Goal: Check status: Check status

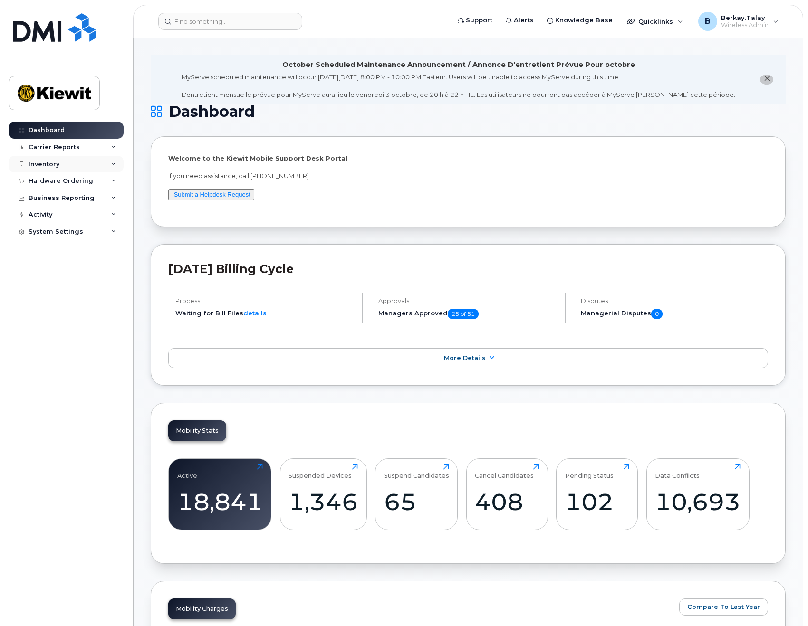
click at [114, 163] on icon at bounding box center [113, 164] width 5 height 5
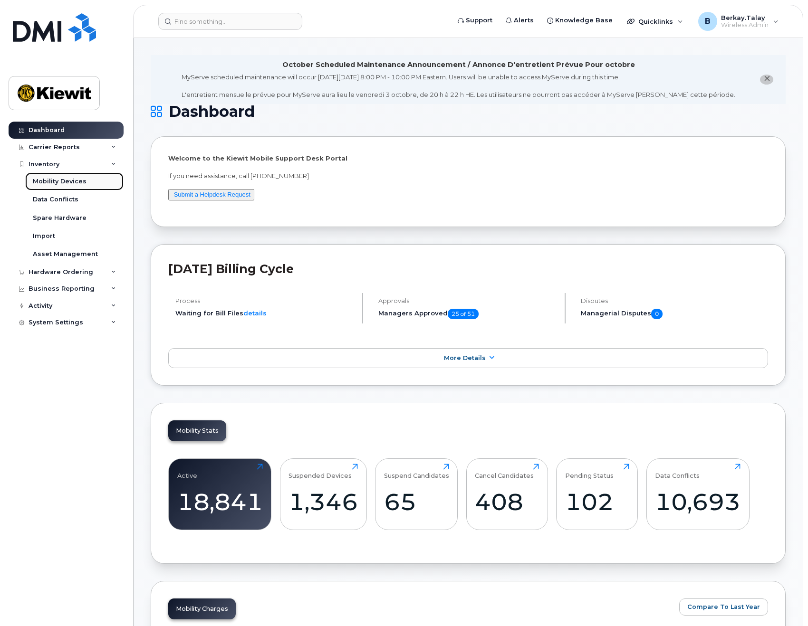
click at [47, 181] on div "Mobility Devices" at bounding box center [60, 181] width 54 height 9
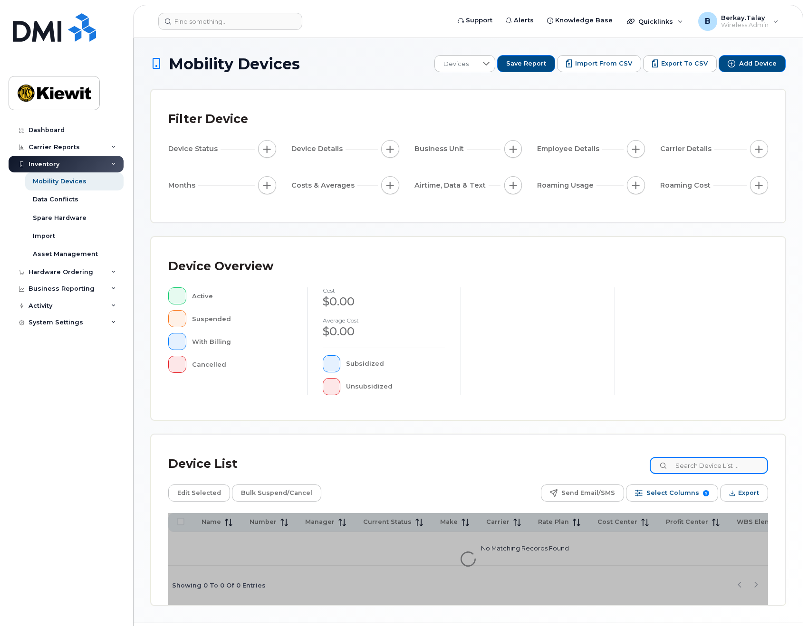
click at [681, 466] on input at bounding box center [708, 465] width 118 height 17
type input "3"
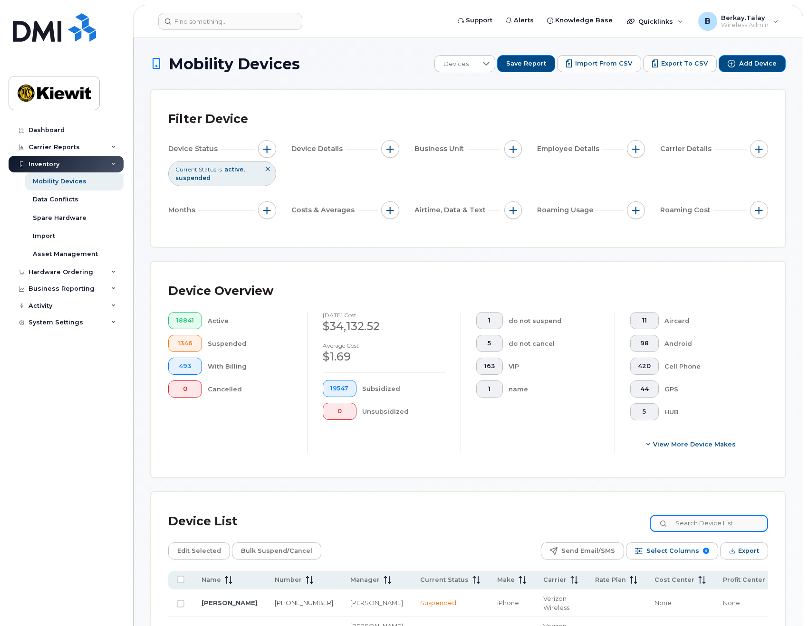
click at [684, 518] on input at bounding box center [708, 523] width 118 height 17
type input "6050895"
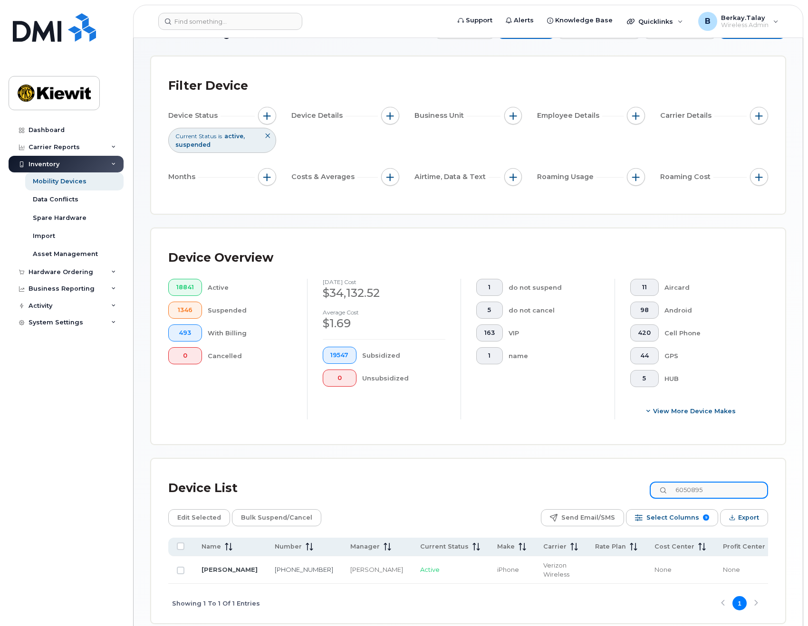
scroll to position [48, 0]
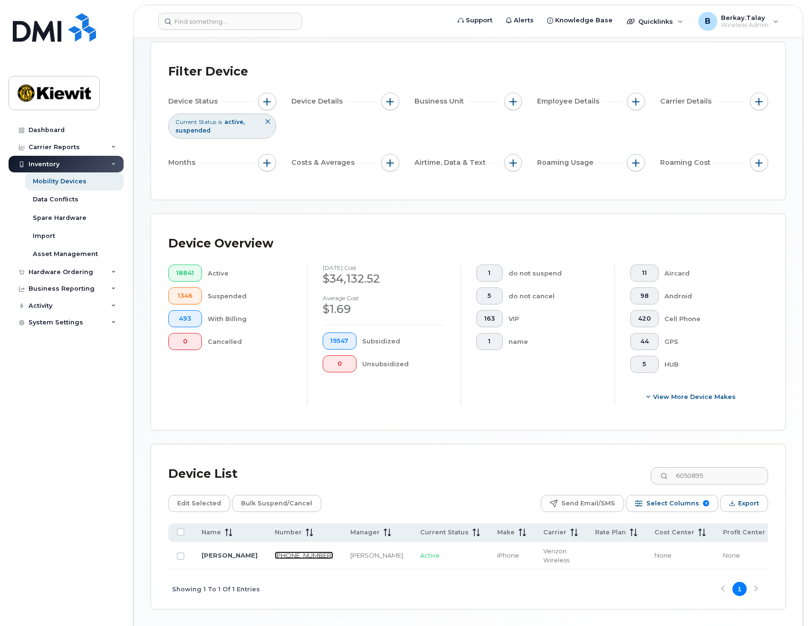
click at [275, 552] on link "[PHONE_NUMBER]" at bounding box center [304, 555] width 58 height 8
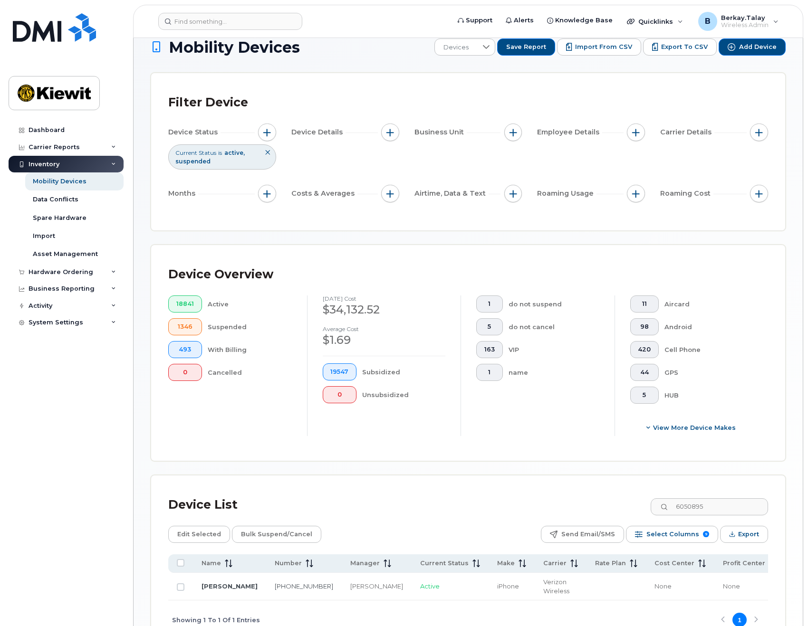
scroll to position [0, 0]
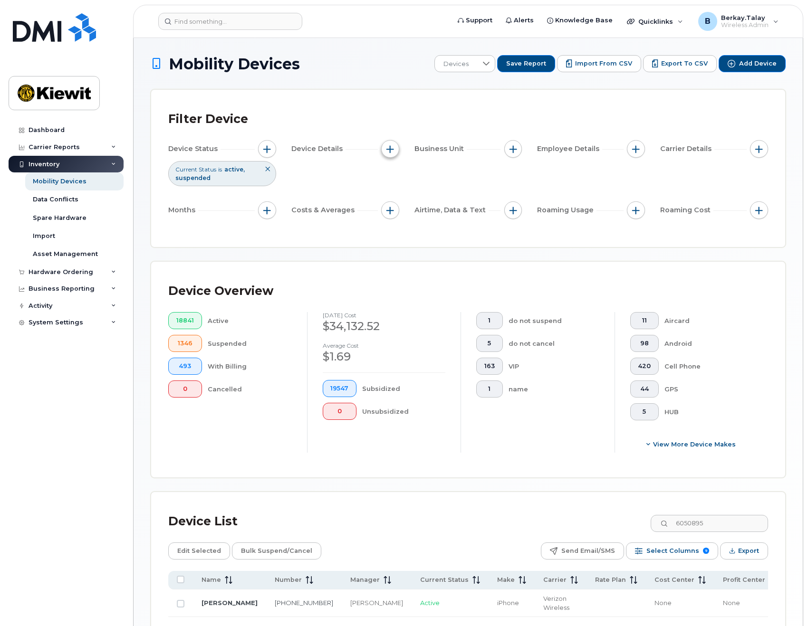
click at [387, 153] on button "button" at bounding box center [390, 149] width 18 height 18
click at [510, 149] on span "button" at bounding box center [513, 149] width 8 height 8
click at [635, 148] on span "button" at bounding box center [636, 149] width 8 height 8
click at [759, 147] on span "button" at bounding box center [759, 149] width 8 height 8
click at [367, 177] on div "Device Status Current Status is active suspended Device Details Business Unit E…" at bounding box center [467, 181] width 599 height 83
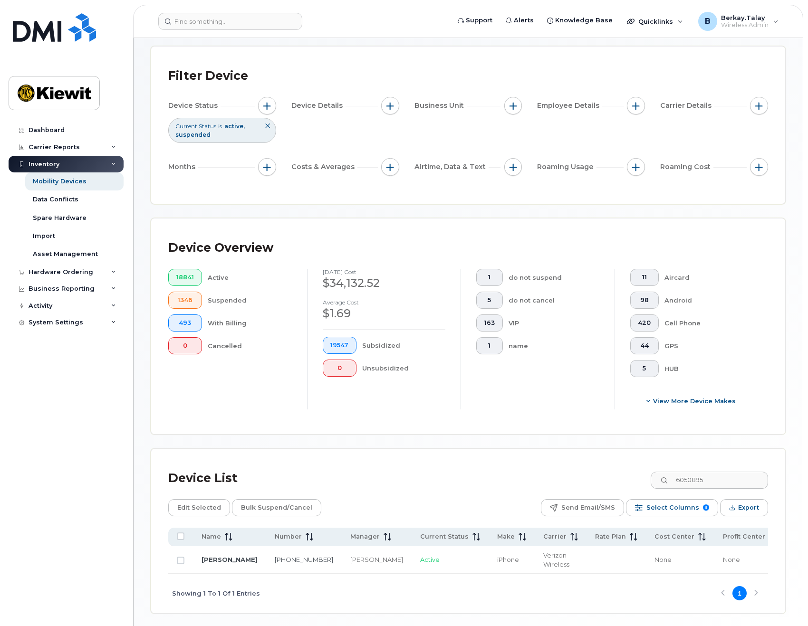
scroll to position [81, 0]
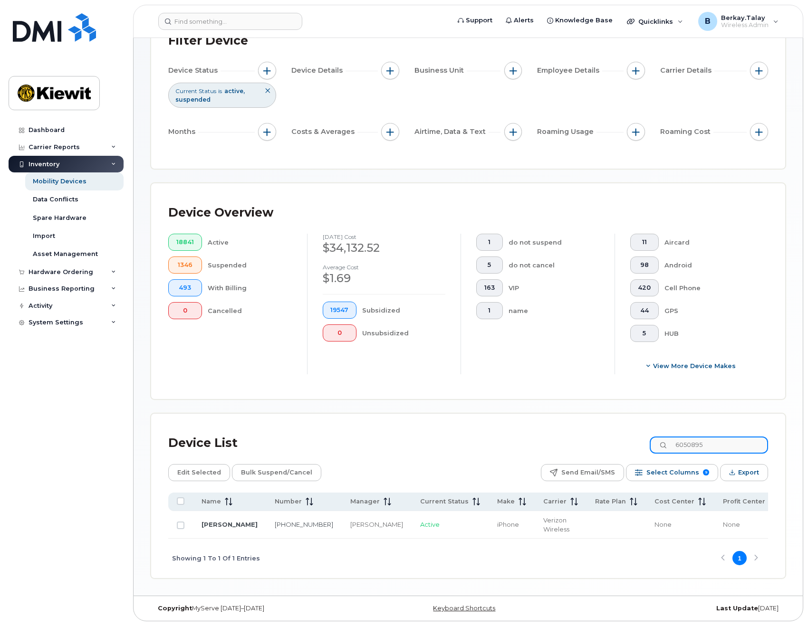
click at [716, 449] on input "6050895" at bounding box center [708, 445] width 118 height 17
click at [554, 464] on div "Device List 6050895 Edit Selected Bulk Suspend/Cancel Send Email/SMS Select Col…" at bounding box center [467, 504] width 599 height 147
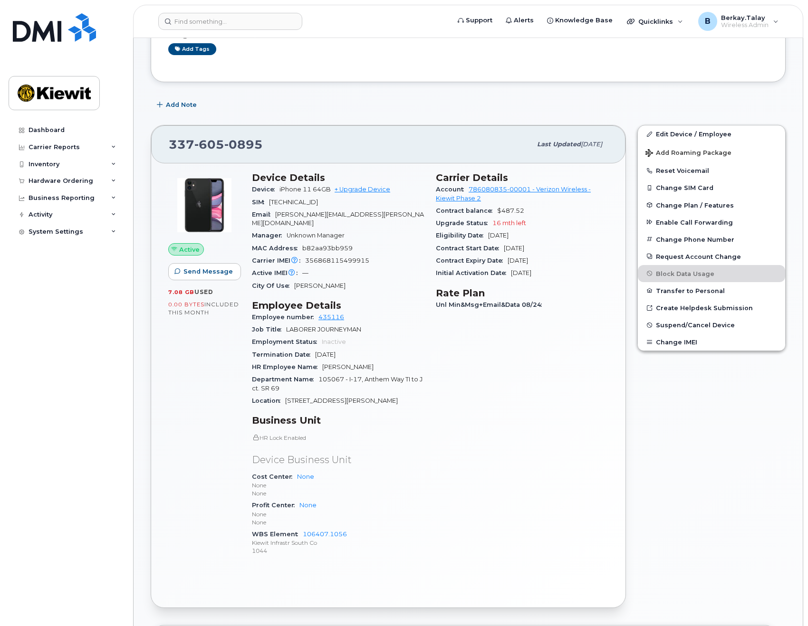
scroll to position [276, 0]
